Goal: Transaction & Acquisition: Purchase product/service

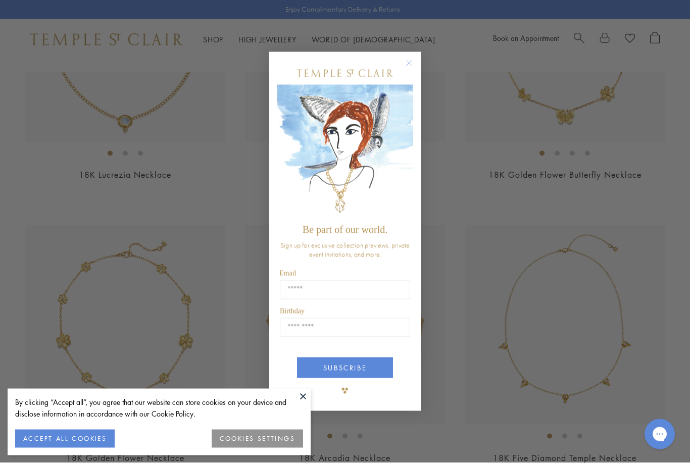
scroll to position [810, 0]
click at [414, 70] on icon "Close dialog" at bounding box center [409, 63] width 13 height 13
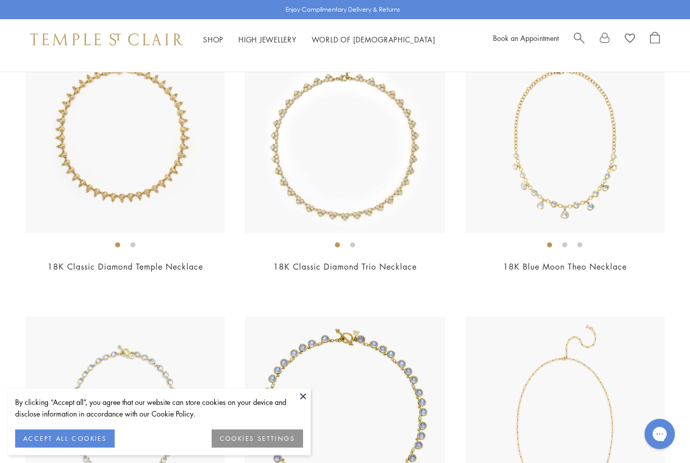
scroll to position [1284, 0]
click at [579, 191] on img at bounding box center [565, 134] width 200 height 200
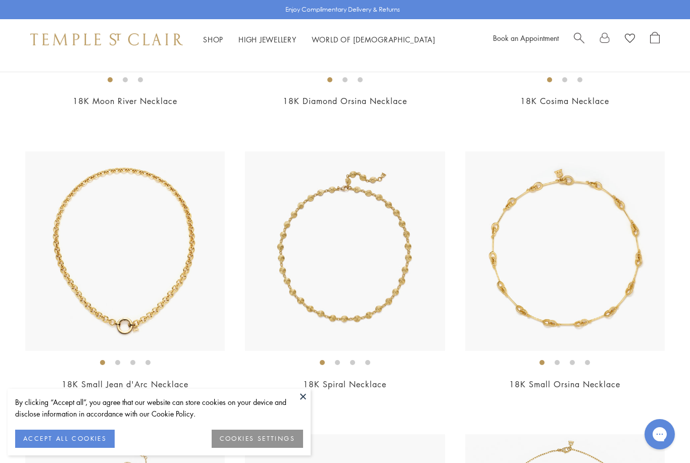
scroll to position [3148, 0]
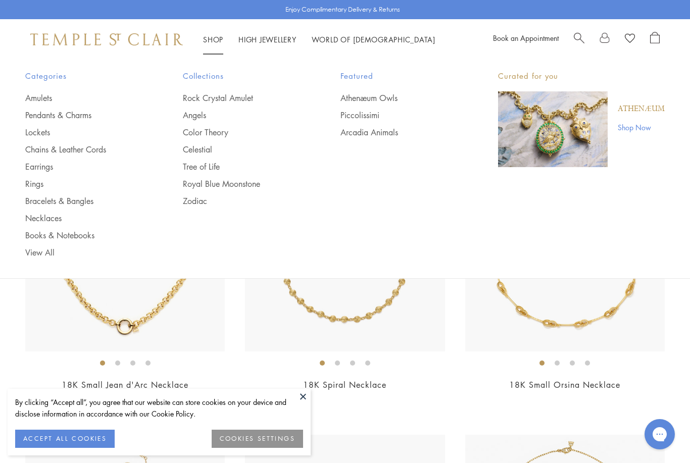
click at [87, 110] on link "Pendants & Charms" at bounding box center [83, 115] width 117 height 11
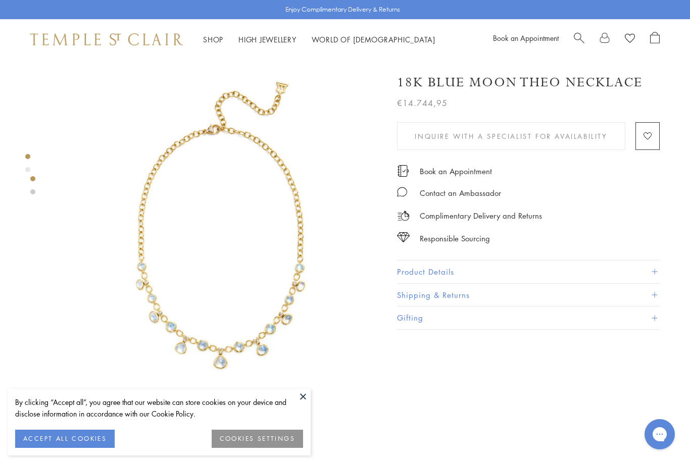
click at [308, 390] on button at bounding box center [303, 396] width 15 height 15
